Goal: Information Seeking & Learning: Learn about a topic

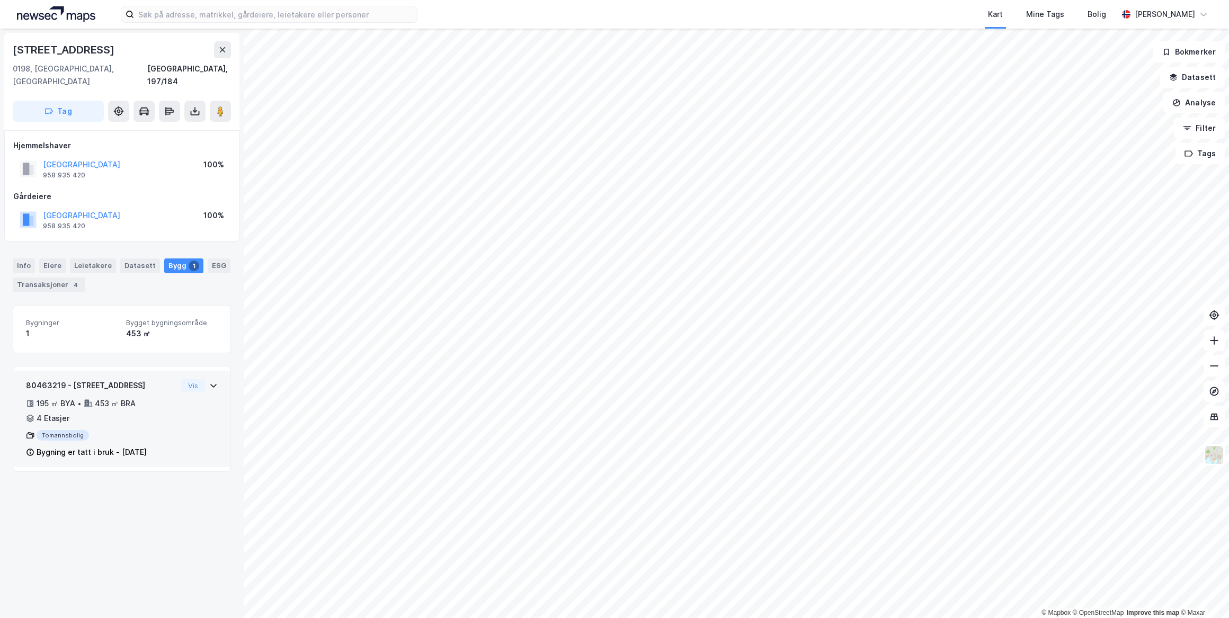
click at [209, 381] on icon at bounding box center [213, 385] width 8 height 8
click at [193, 379] on button "Vis" at bounding box center [193, 385] width 24 height 13
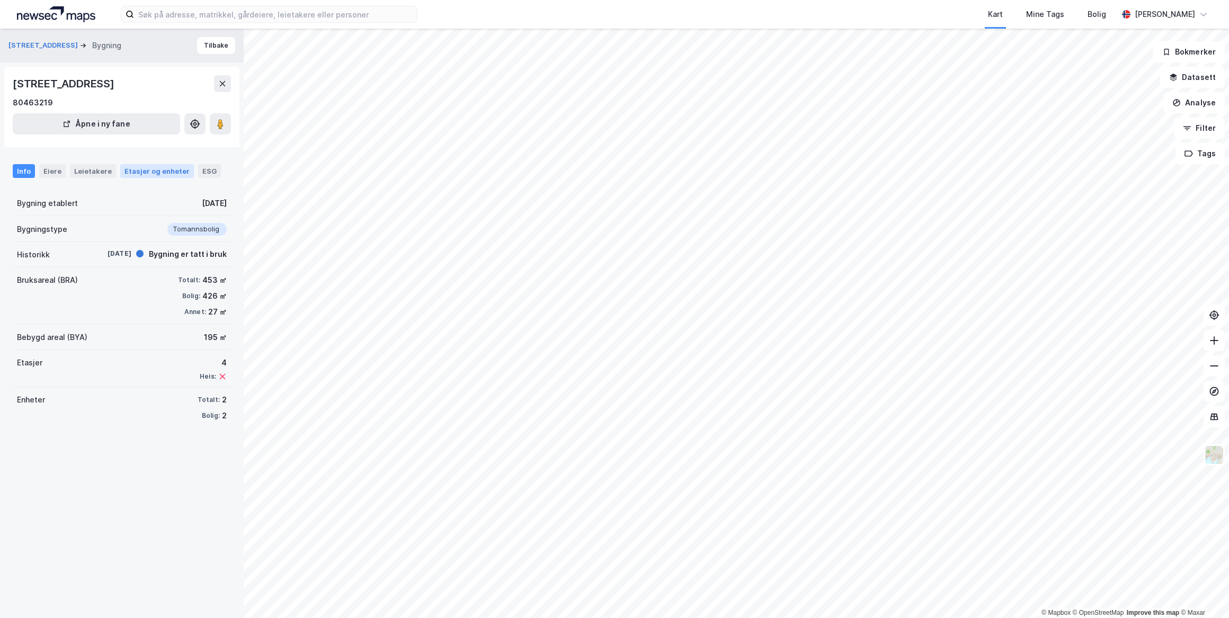
click at [163, 172] on div "Etasjer og enheter" at bounding box center [156, 171] width 65 height 10
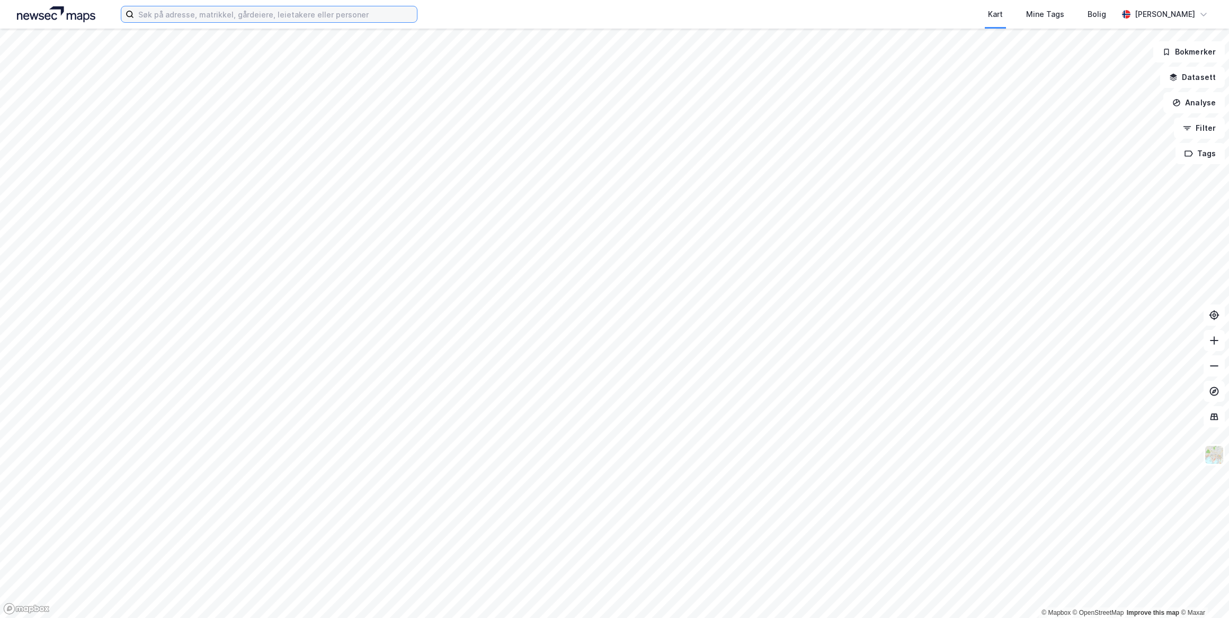
click at [229, 10] on input at bounding box center [275, 14] width 283 height 16
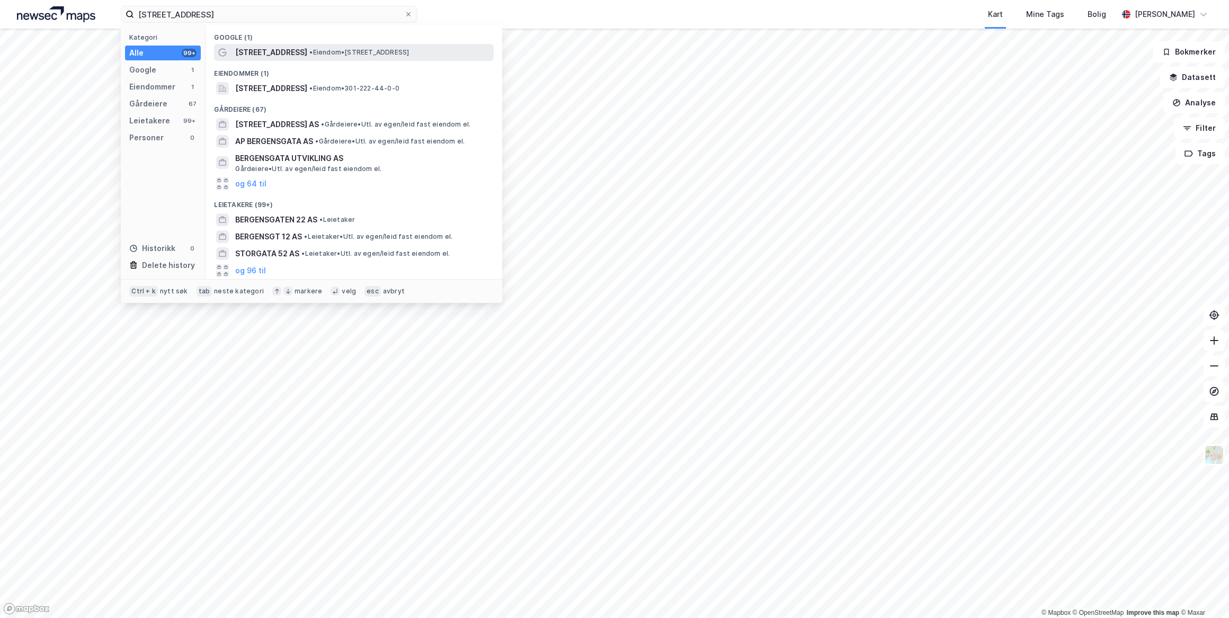
click at [294, 50] on div "[STREET_ADDRESS] • Eiendom • [STREET_ADDRESS]" at bounding box center [363, 52] width 256 height 13
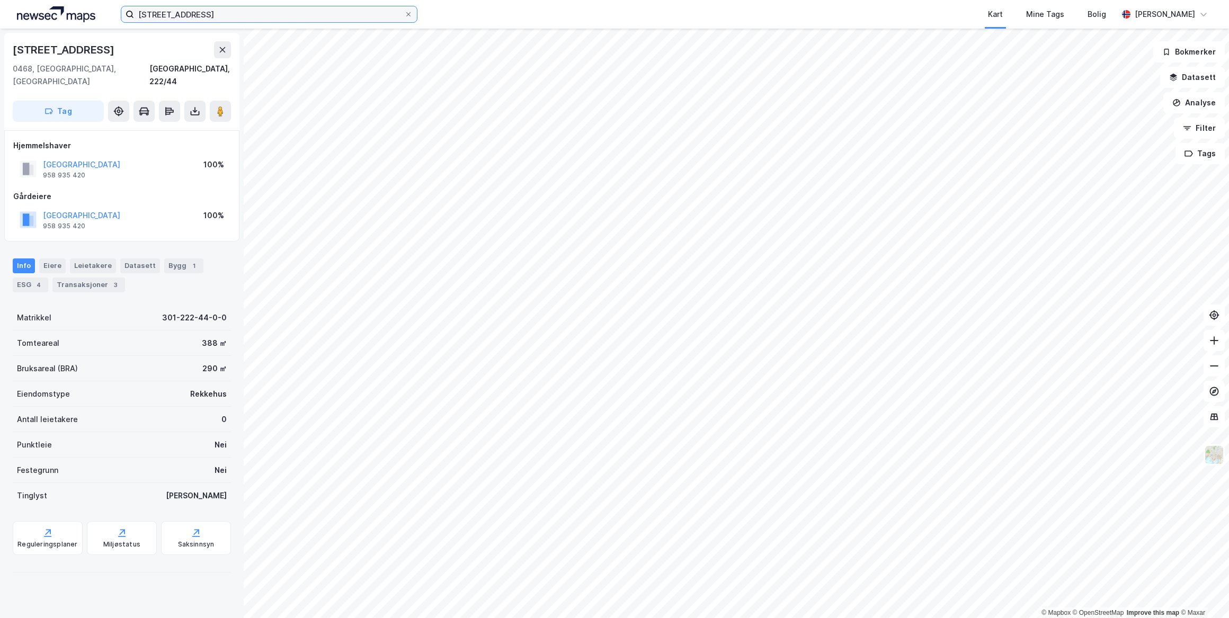
click at [181, 12] on input "[STREET_ADDRESS]" at bounding box center [269, 14] width 270 height 16
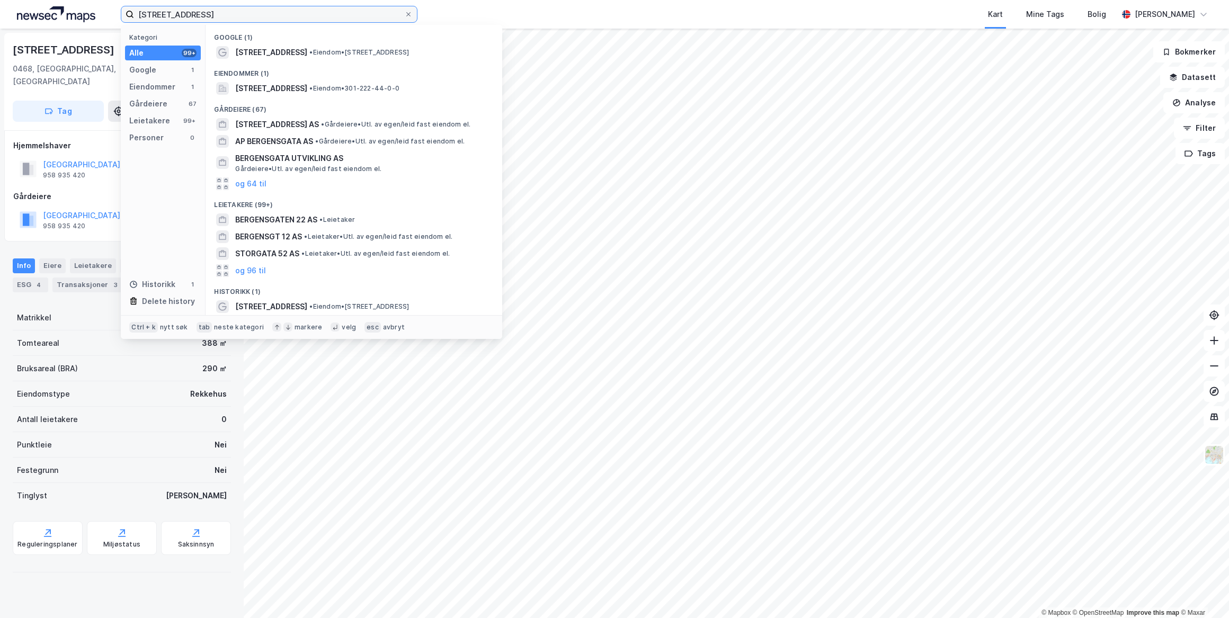
click at [181, 12] on input "[STREET_ADDRESS]" at bounding box center [269, 14] width 270 height 16
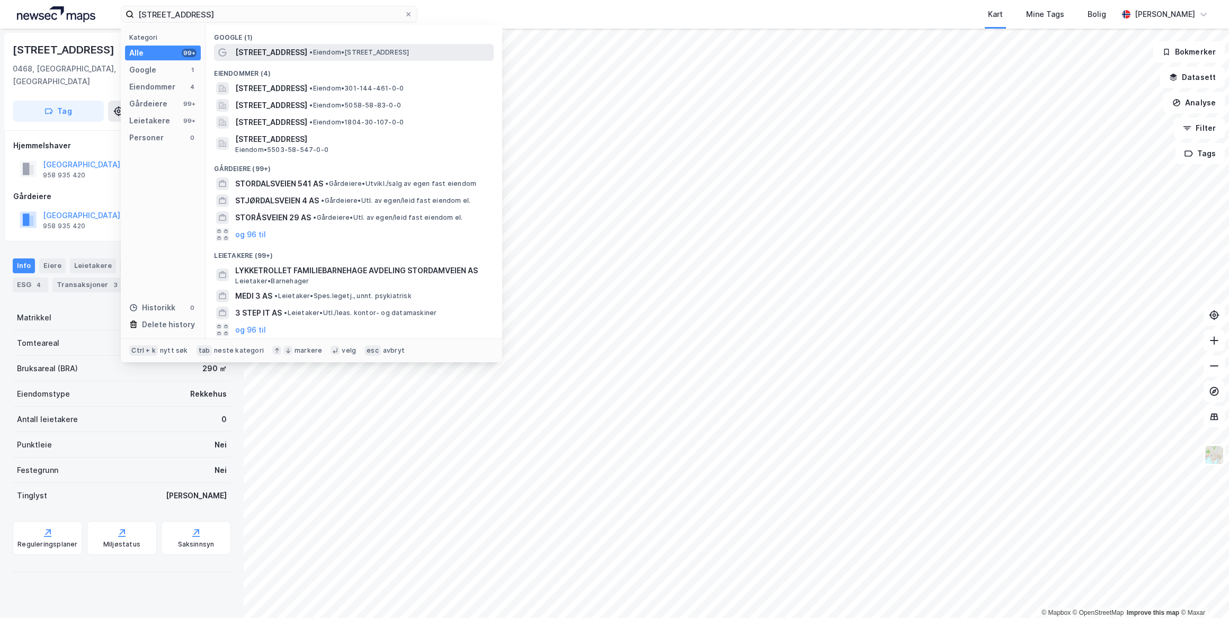
click at [309, 55] on span "•" at bounding box center [310, 52] width 3 height 8
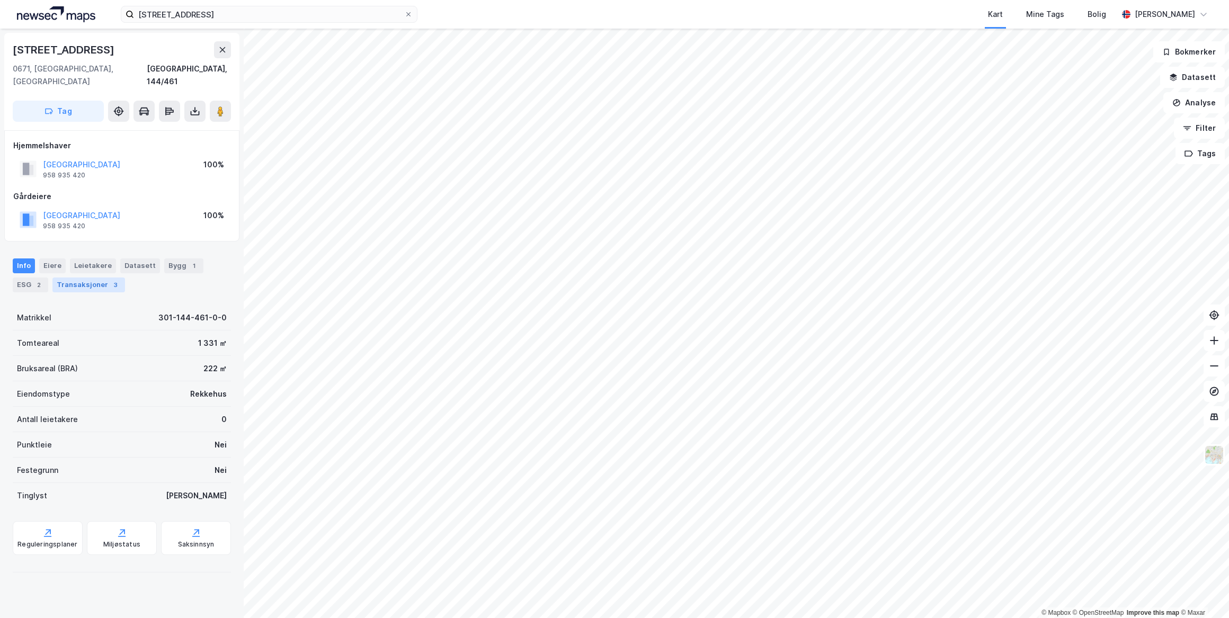
click at [112, 280] on div "3" at bounding box center [115, 285] width 11 height 11
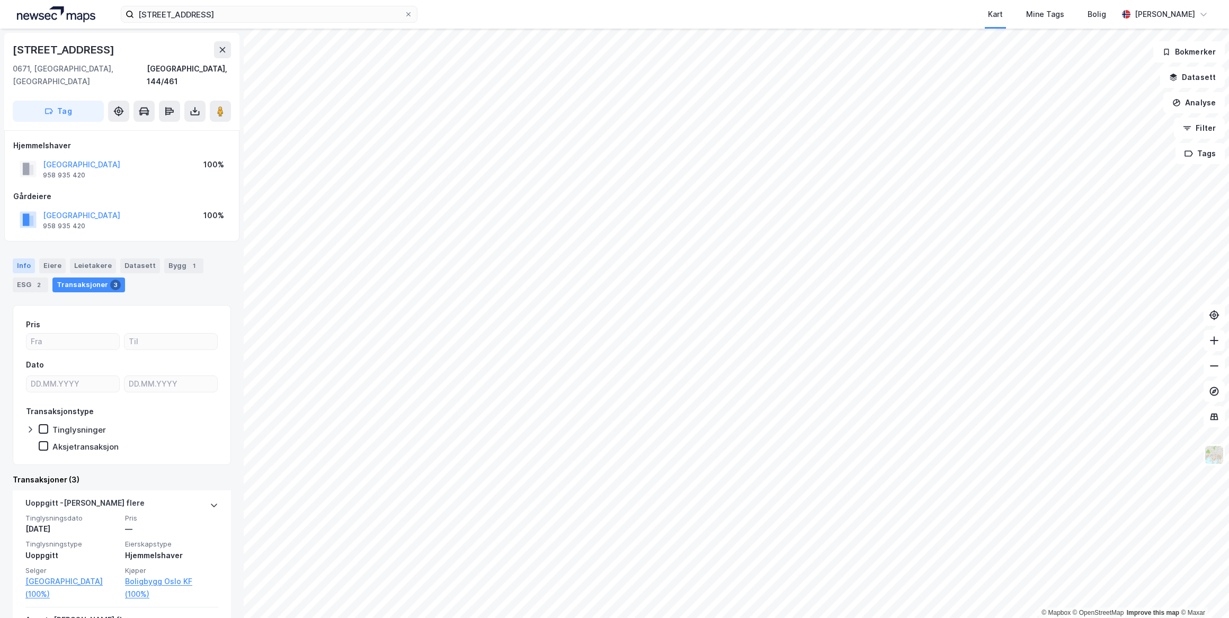
click at [31, 258] on div "Info" at bounding box center [24, 265] width 22 height 15
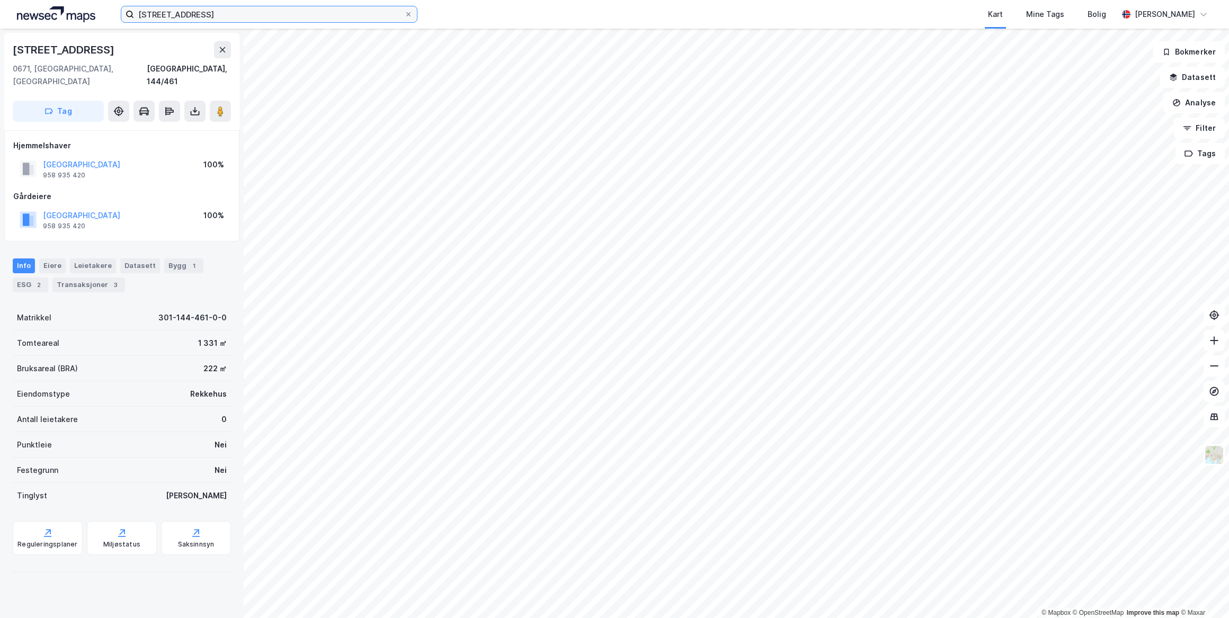
click at [370, 11] on input "[STREET_ADDRESS]" at bounding box center [269, 14] width 270 height 16
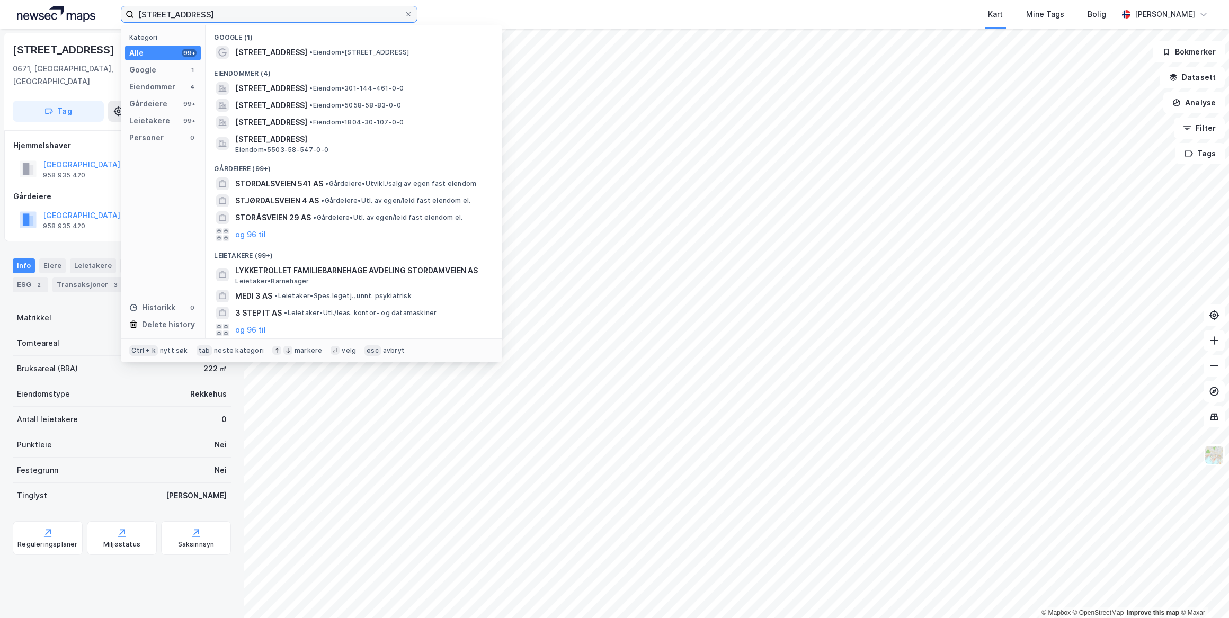
click at [370, 11] on input "[STREET_ADDRESS]" at bounding box center [269, 14] width 270 height 16
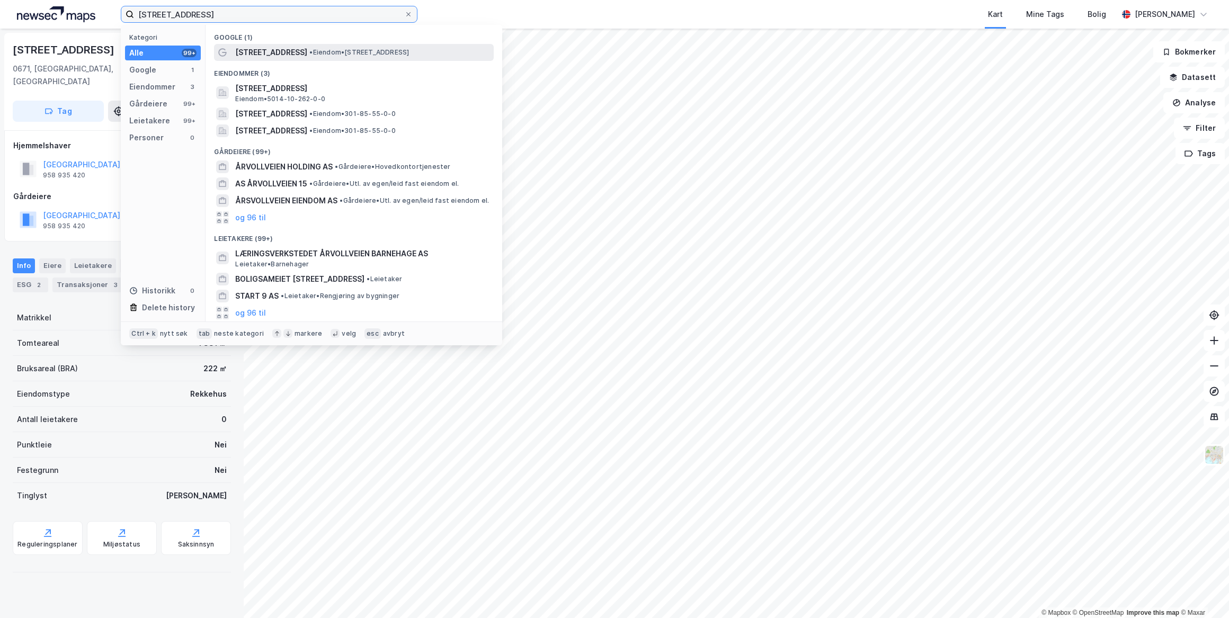
type input "[STREET_ADDRESS]"
click at [333, 51] on span "• Eiendom • [STREET_ADDRESS]" at bounding box center [359, 52] width 100 height 8
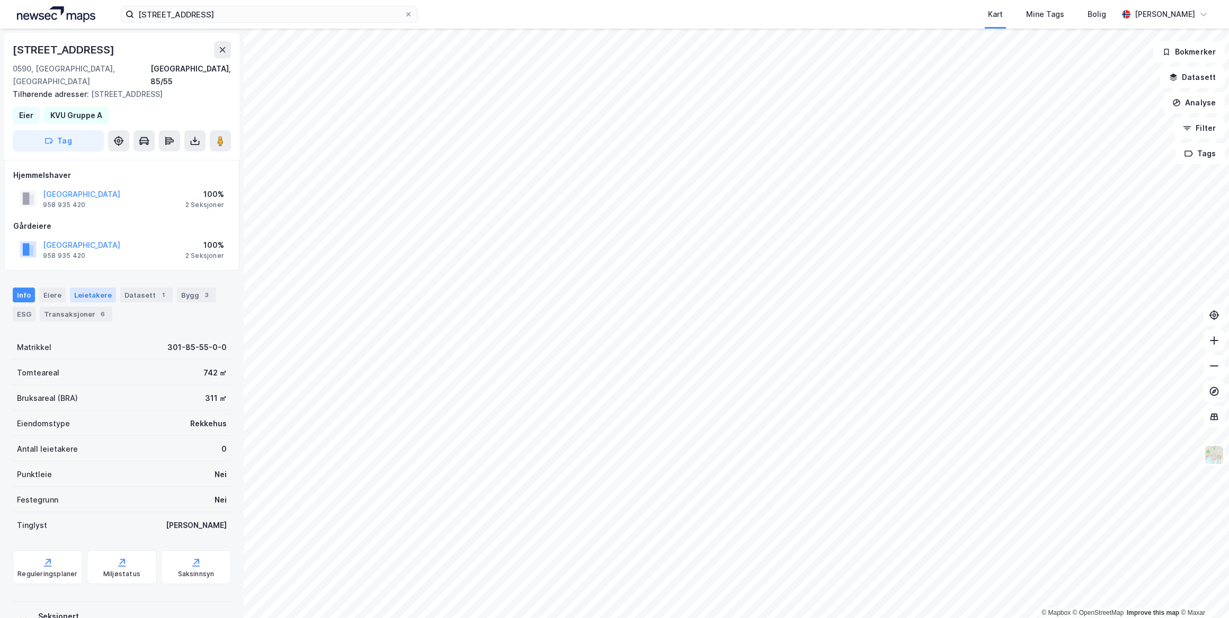
click at [100, 288] on div "Leietakere" at bounding box center [93, 295] width 46 height 15
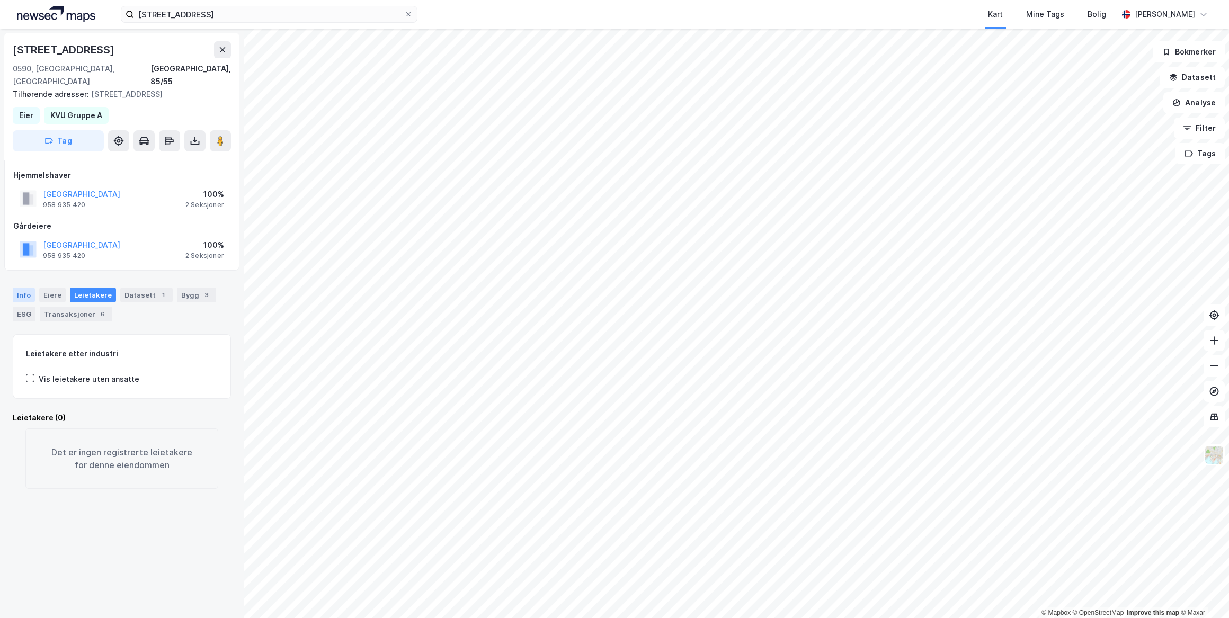
click at [23, 288] on div "Info" at bounding box center [24, 295] width 22 height 15
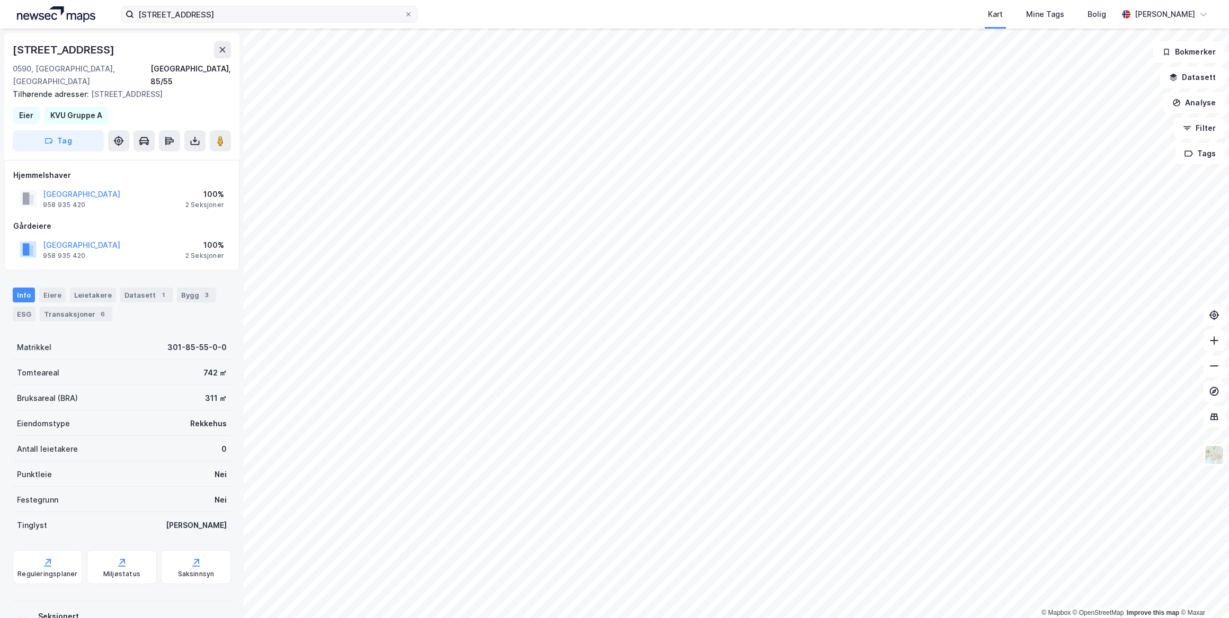
click at [412, 16] on span at bounding box center [408, 14] width 8 height 8
click at [404, 16] on input "[STREET_ADDRESS]" at bounding box center [269, 14] width 270 height 16
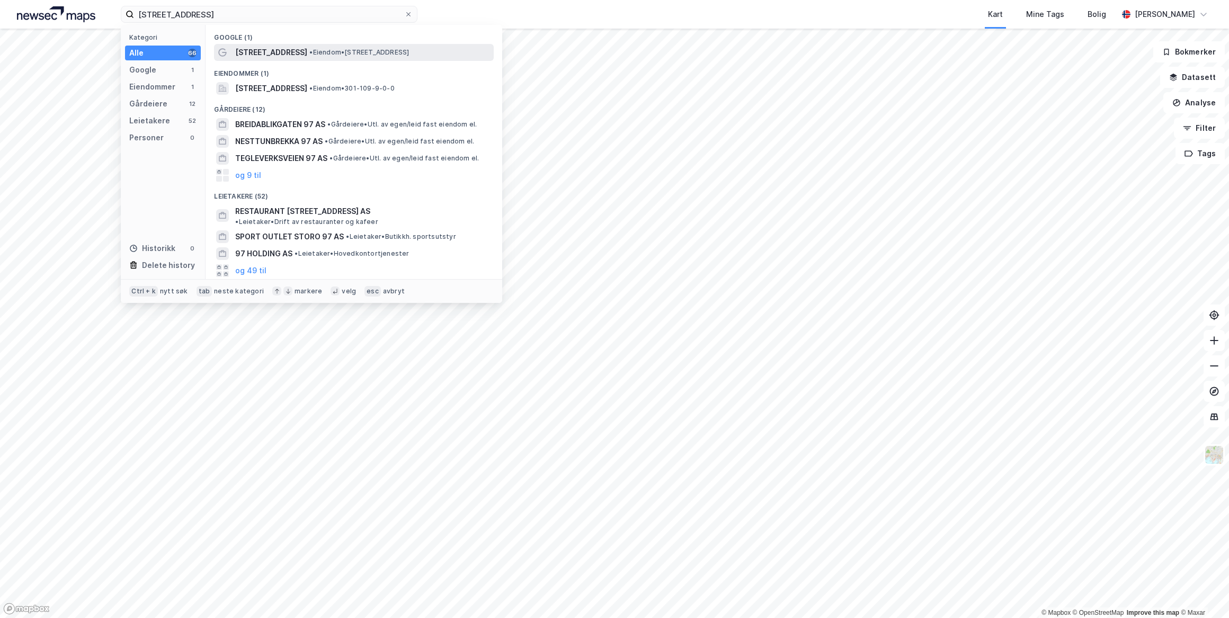
click at [365, 57] on div "[STREET_ADDRESS] • Eiendom • [STREET_ADDRESS]" at bounding box center [363, 52] width 256 height 13
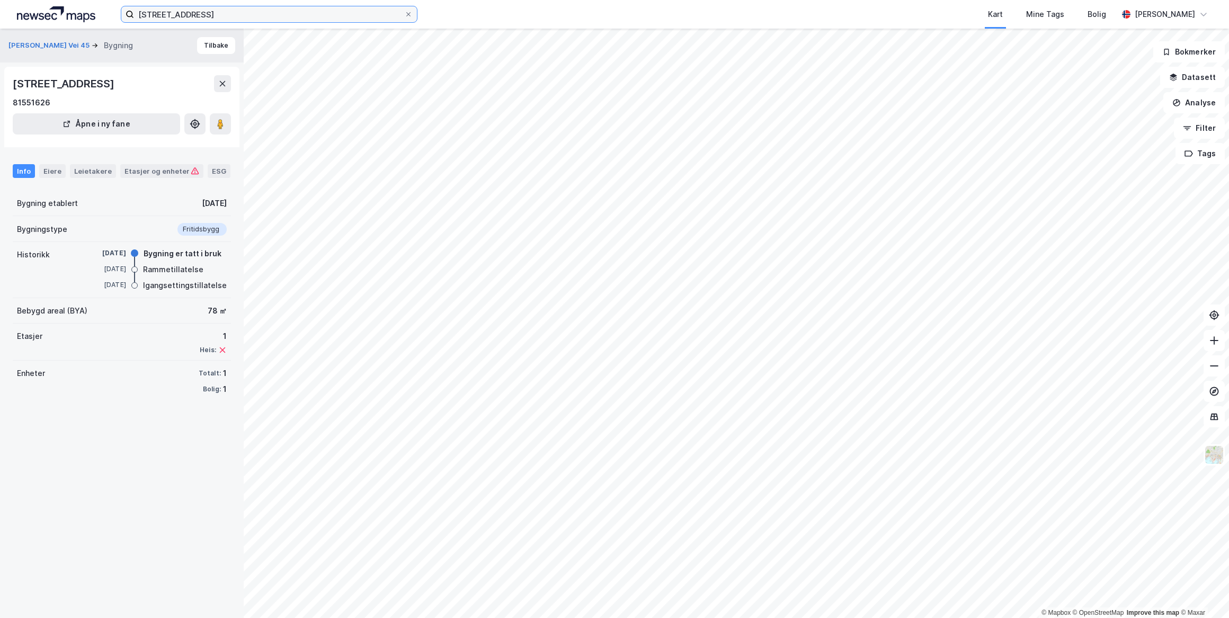
click at [252, 20] on input "[STREET_ADDRESS]" at bounding box center [269, 14] width 270 height 16
click at [252, 19] on input "[STREET_ADDRESS]" at bounding box center [269, 14] width 270 height 16
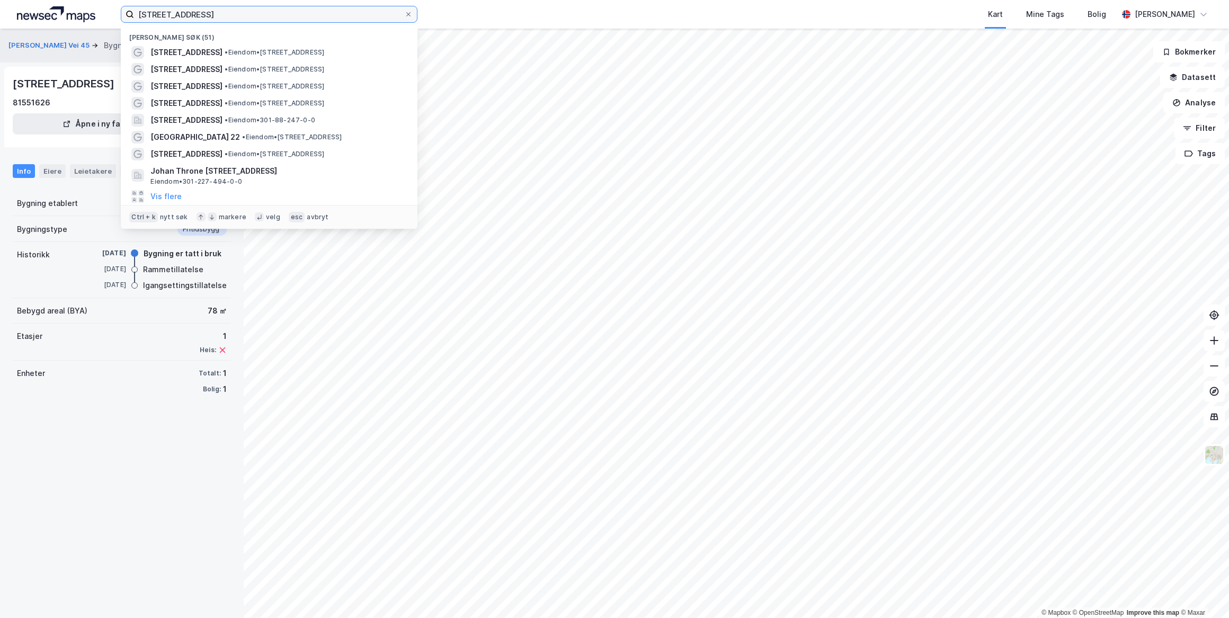
click at [252, 19] on input "[STREET_ADDRESS]" at bounding box center [269, 14] width 270 height 16
type input "s"
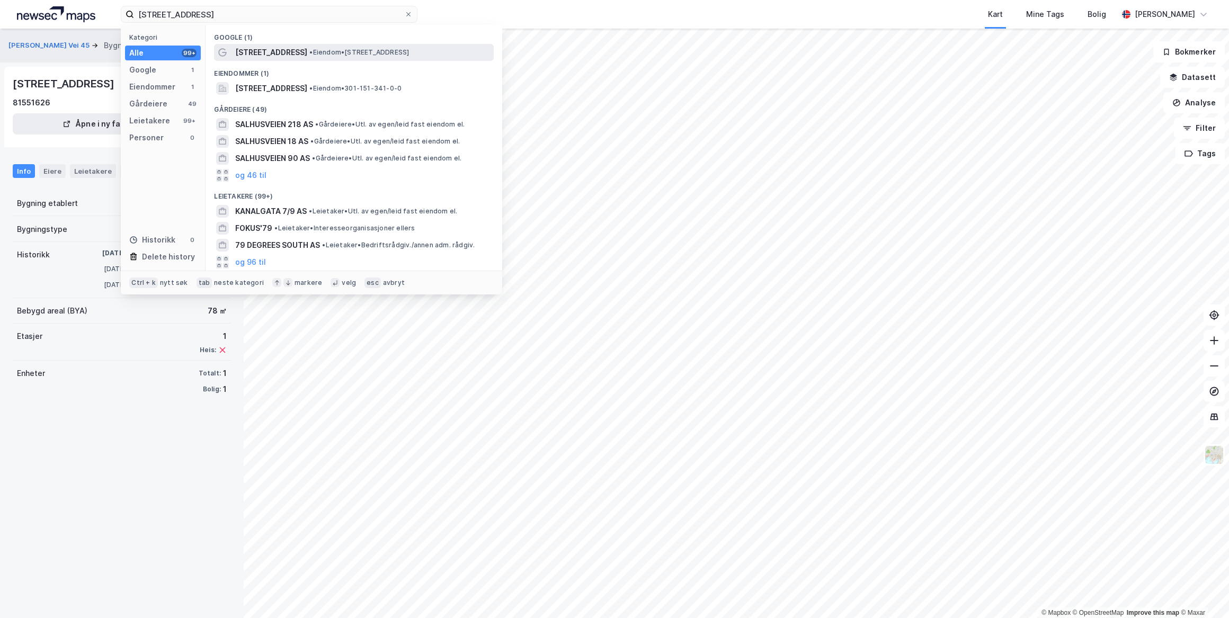
click at [298, 53] on div "[STREET_ADDRESS] • Eiendom • [STREET_ADDRESS]" at bounding box center [363, 52] width 256 height 13
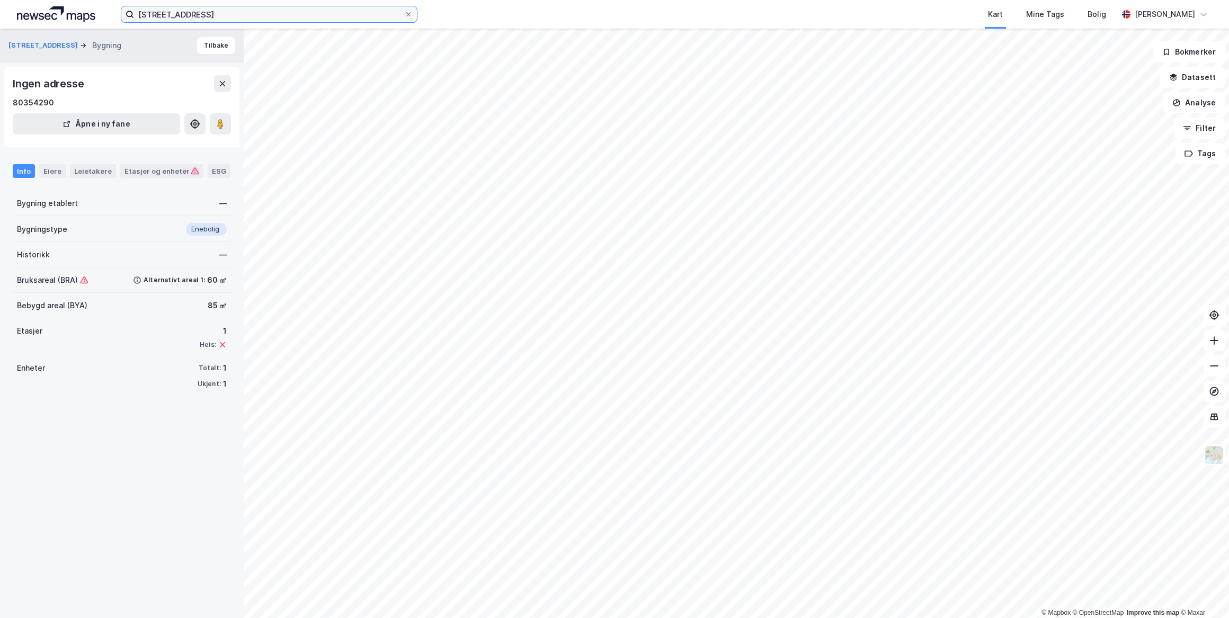
click at [213, 18] on input "[STREET_ADDRESS]" at bounding box center [269, 14] width 270 height 16
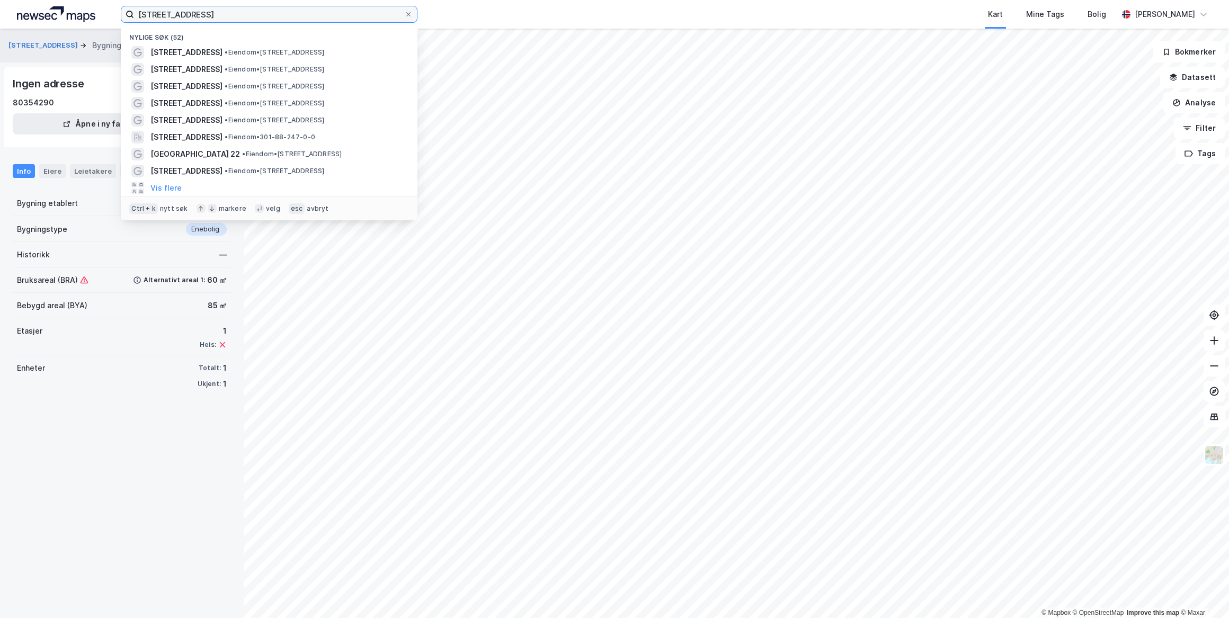
click at [213, 18] on input "[STREET_ADDRESS]" at bounding box center [269, 14] width 270 height 16
click at [213, 17] on input "[STREET_ADDRESS]" at bounding box center [269, 14] width 270 height 16
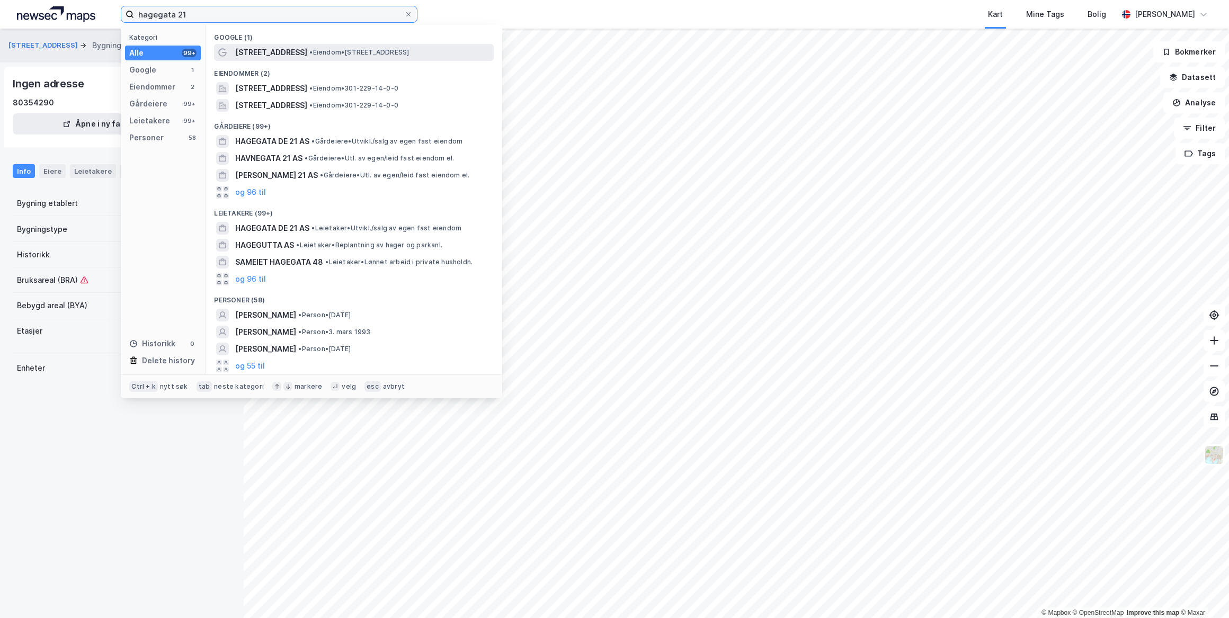
type input "hagegata 21"
click at [309, 50] on span "•" at bounding box center [310, 52] width 3 height 8
